Goal: Transaction & Acquisition: Download file/media

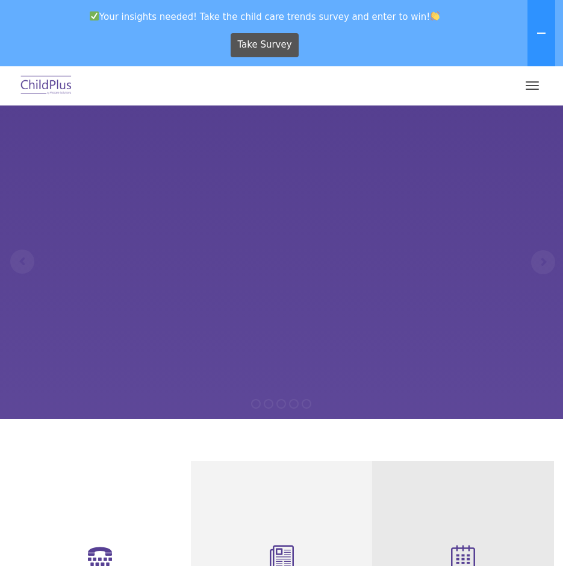
select select "MEDIUM"
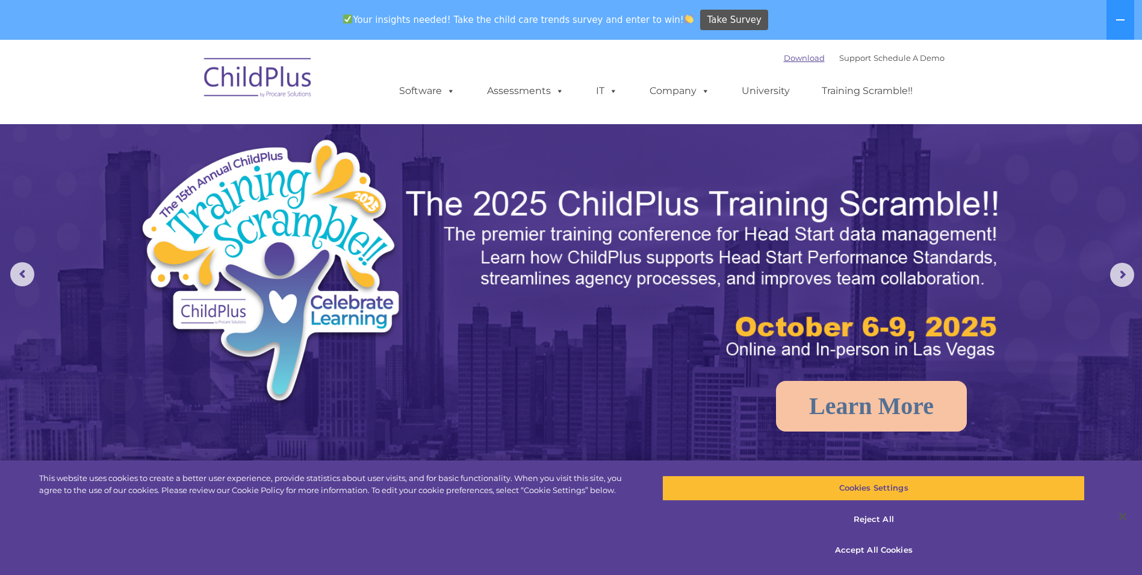
click at [563, 54] on link "Download" at bounding box center [804, 58] width 41 height 10
click at [538, 353] on img at bounding box center [705, 273] width 602 height 179
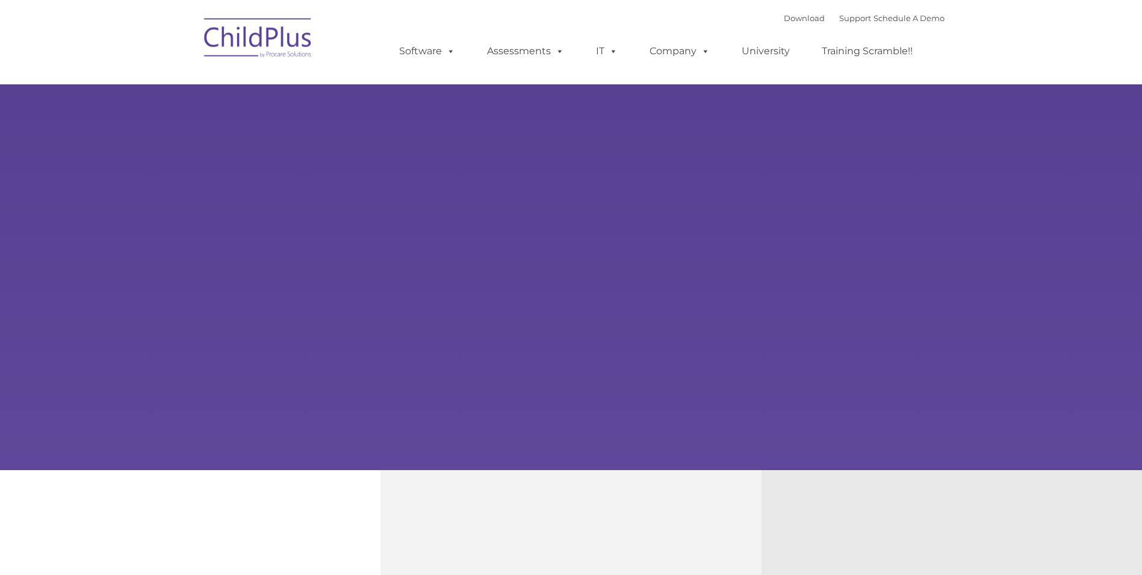
type input ""
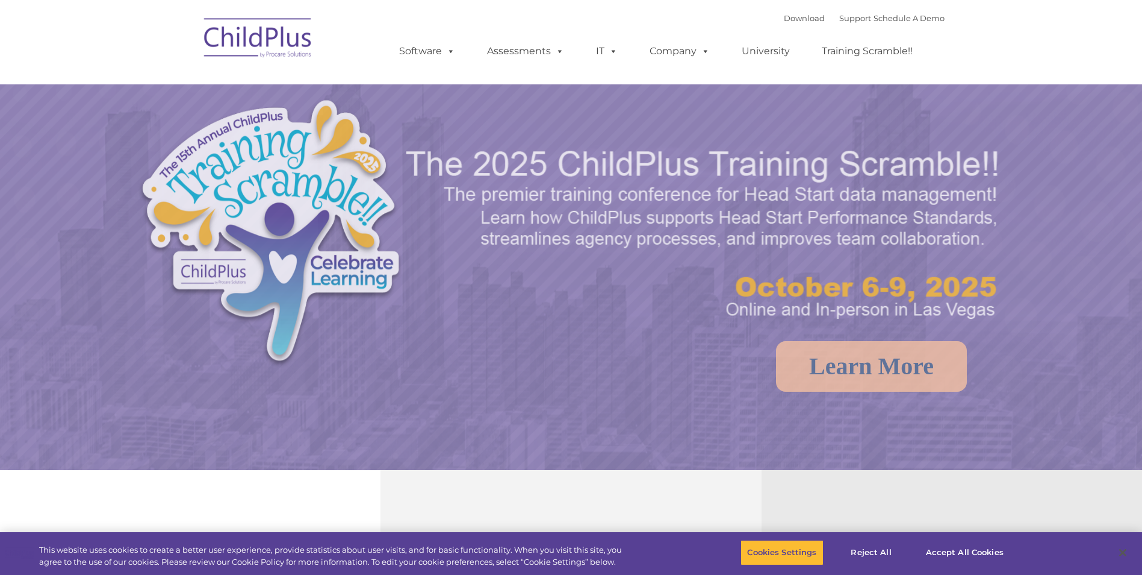
select select "MEDIUM"
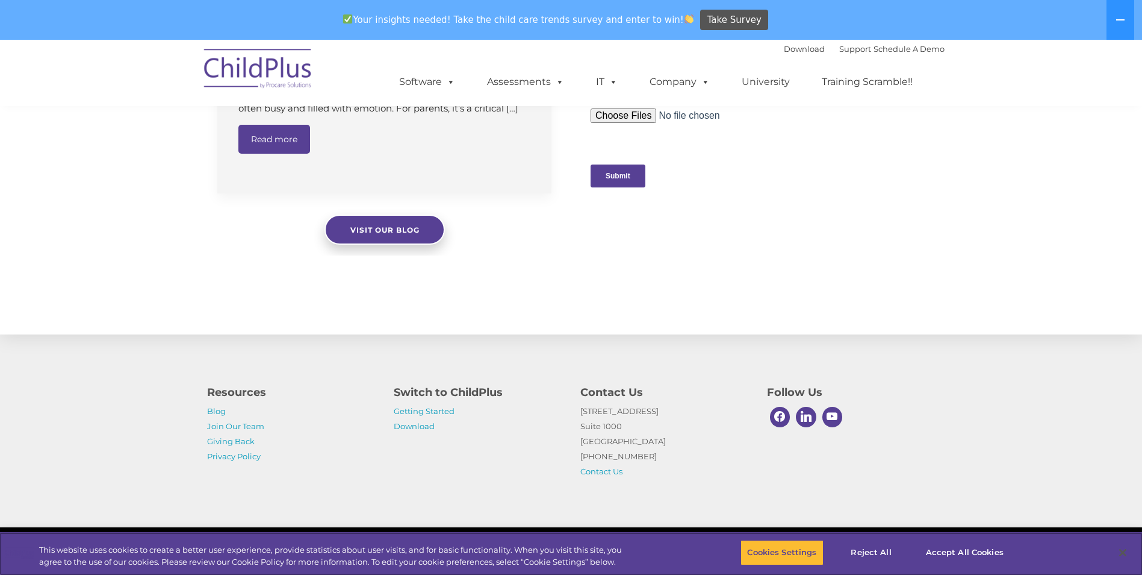
scroll to position [1210, 0]
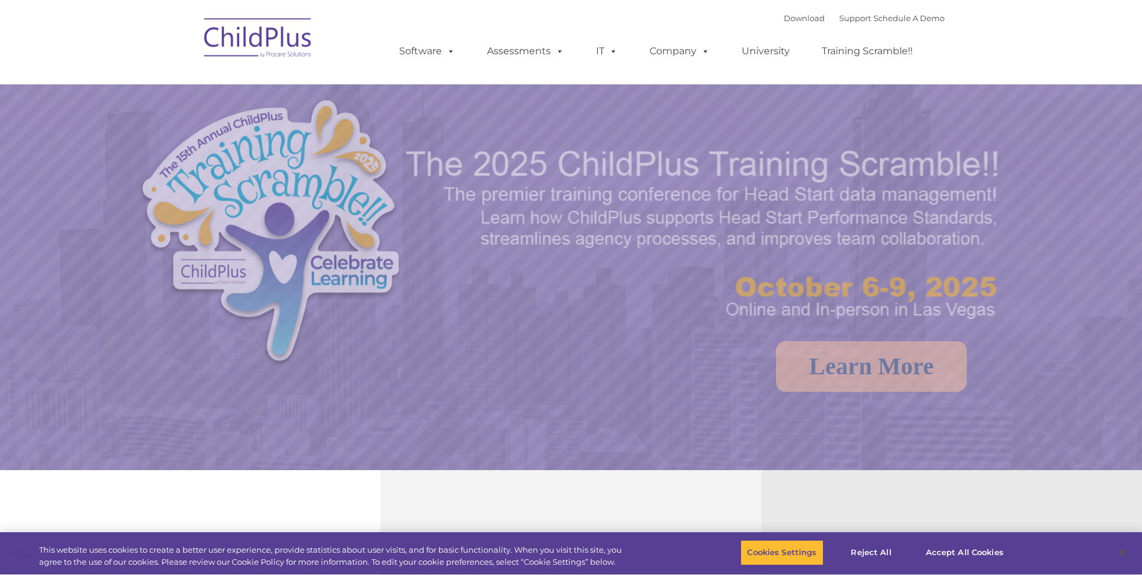
select select "MEDIUM"
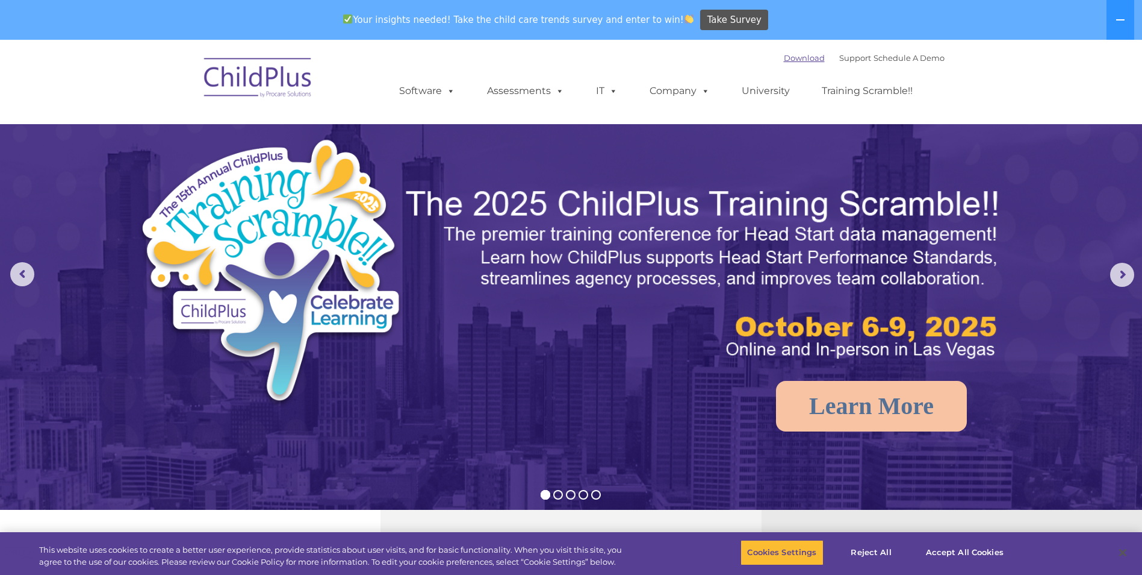
click at [799, 58] on link "Download" at bounding box center [804, 58] width 41 height 10
